Goal: Task Accomplishment & Management: Complete application form

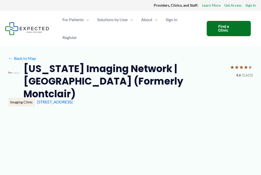
type input "**********"
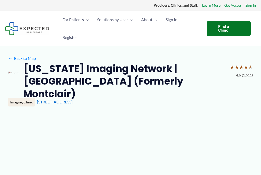
type input "**********"
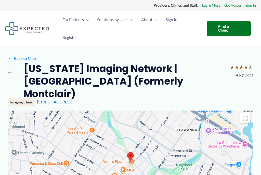
click at [175, 21] on span "Sign In" at bounding box center [172, 20] width 12 height 18
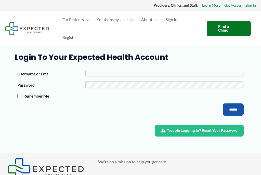
click at [71, 38] on span "Register" at bounding box center [70, 38] width 15 height 18
